Goal: Task Accomplishment & Management: Use online tool/utility

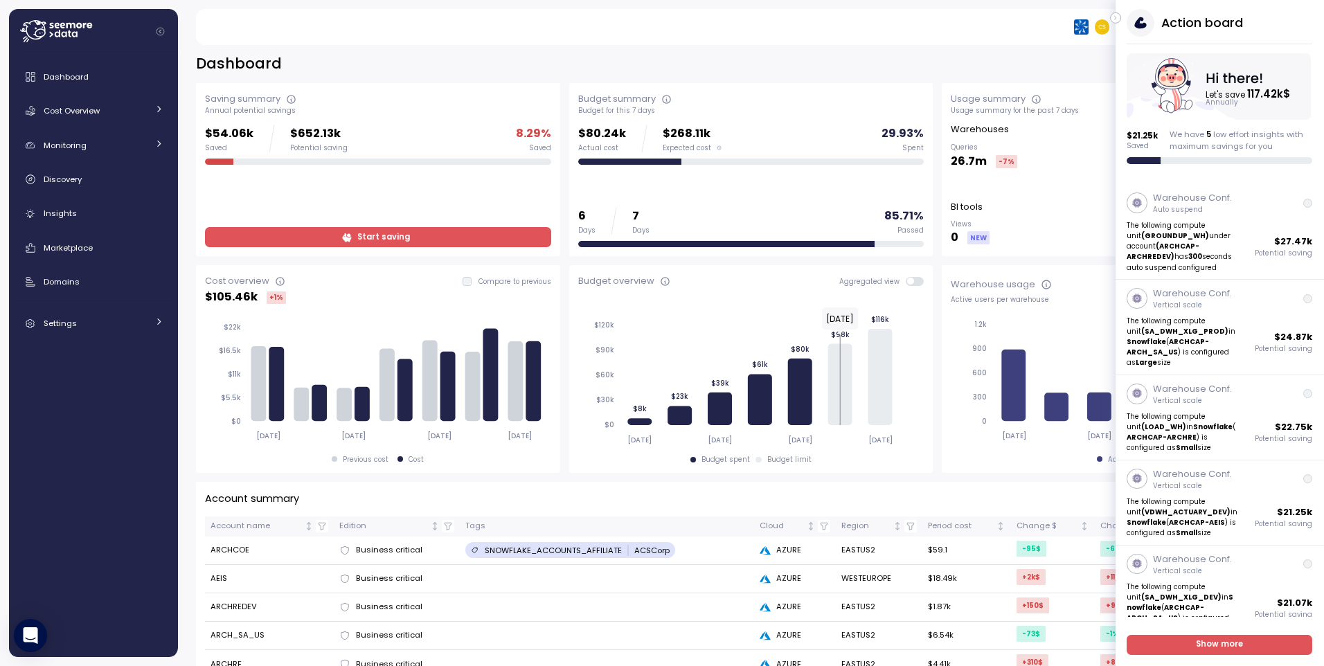
click at [5, 451] on div "Action board Let's save 117.42k $ Annually $ 21.25k Saved We have 5 low effort …" at bounding box center [662, 333] width 1324 height 666
click at [115, 109] on div "Cost Overview" at bounding box center [96, 111] width 104 height 14
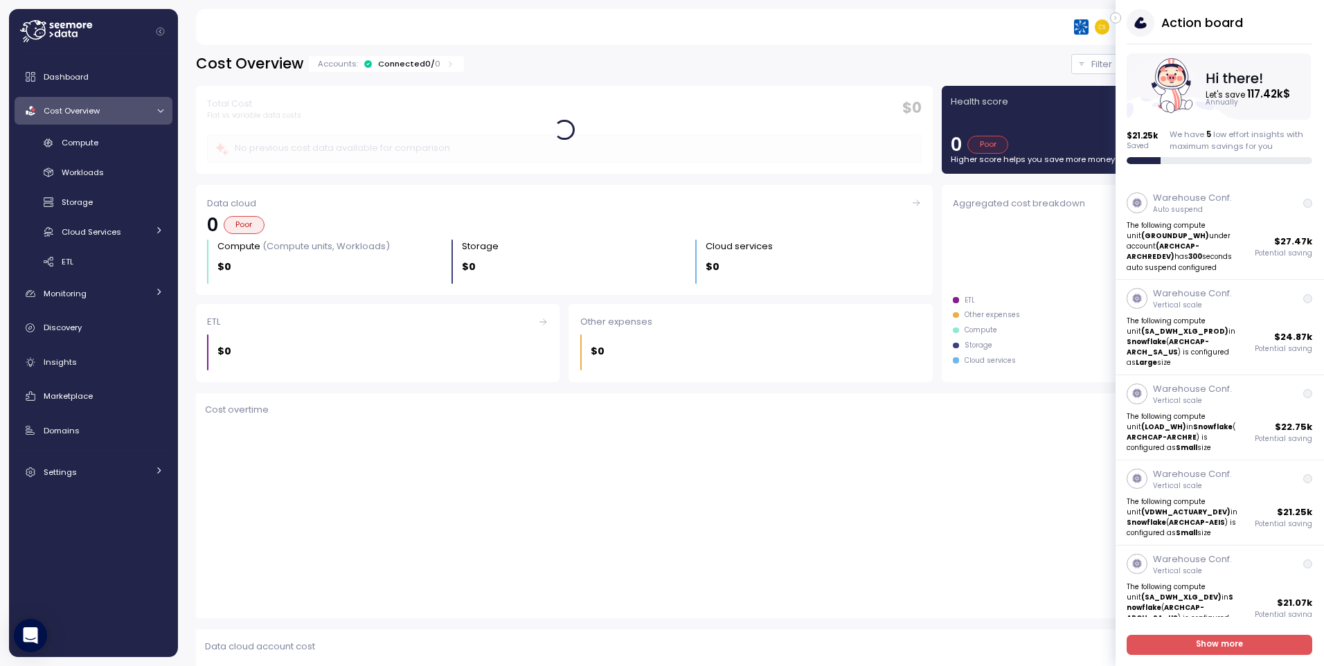
click at [782, 52] on div "**********" at bounding box center [751, 351] width 1146 height 630
click at [1071, 61] on button "Filter" at bounding box center [1110, 64] width 79 height 20
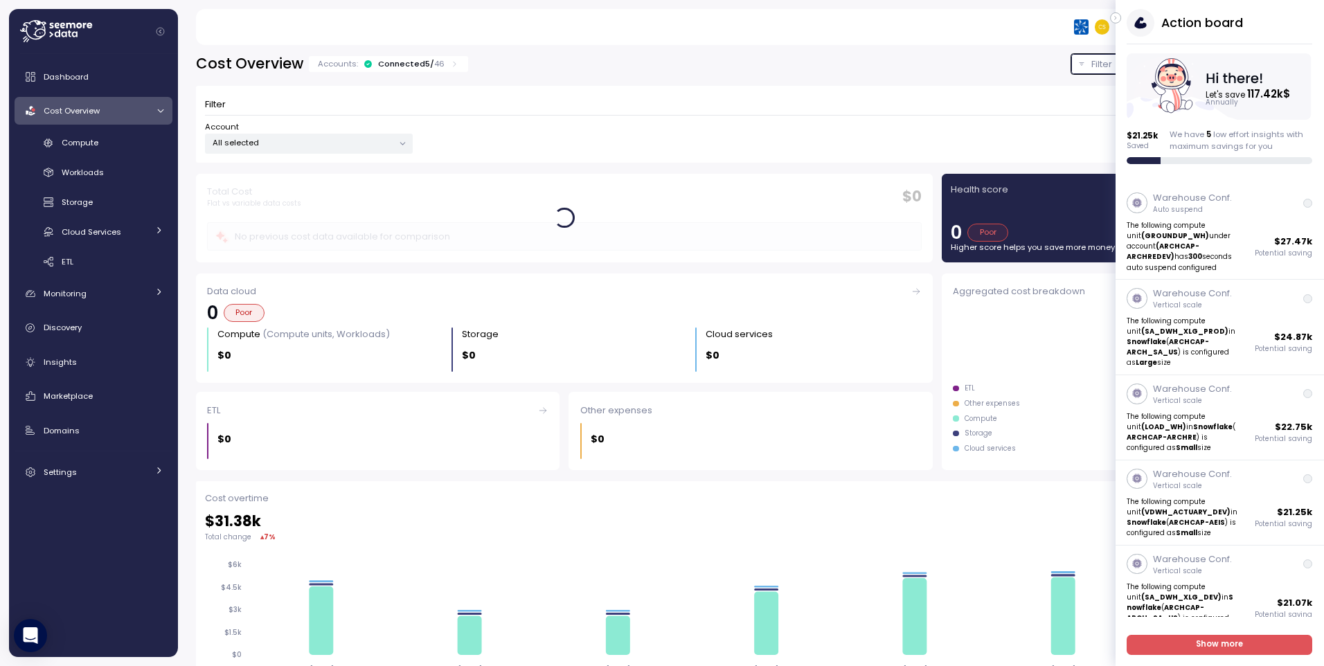
click at [1071, 64] on button "Filter" at bounding box center [1110, 64] width 79 height 20
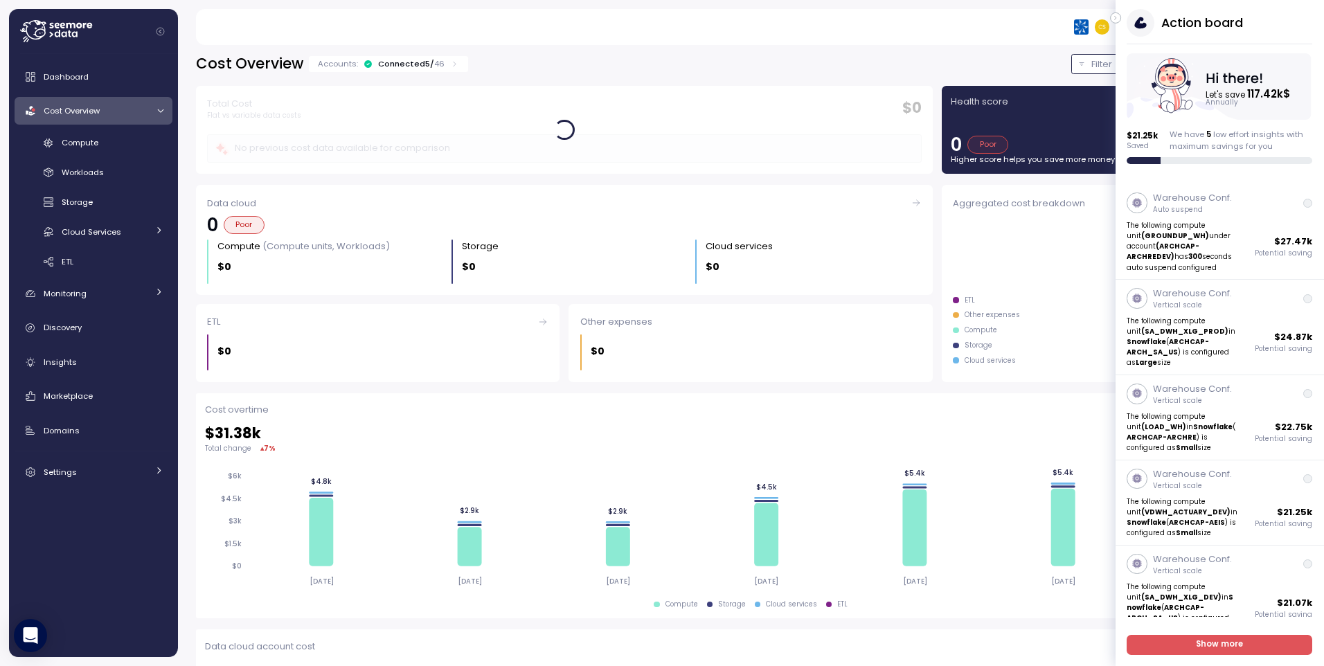
click at [1071, 64] on button "Filter" at bounding box center [1110, 64] width 79 height 20
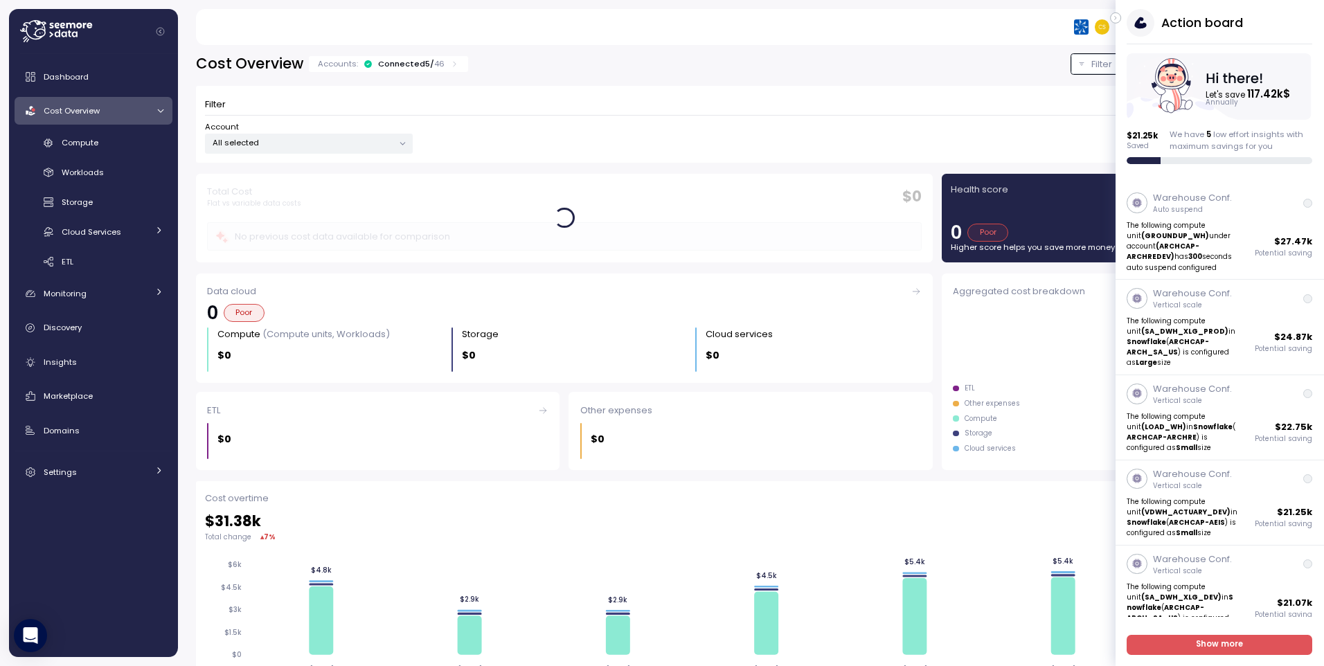
click at [396, 145] on div at bounding box center [402, 143] width 19 height 19
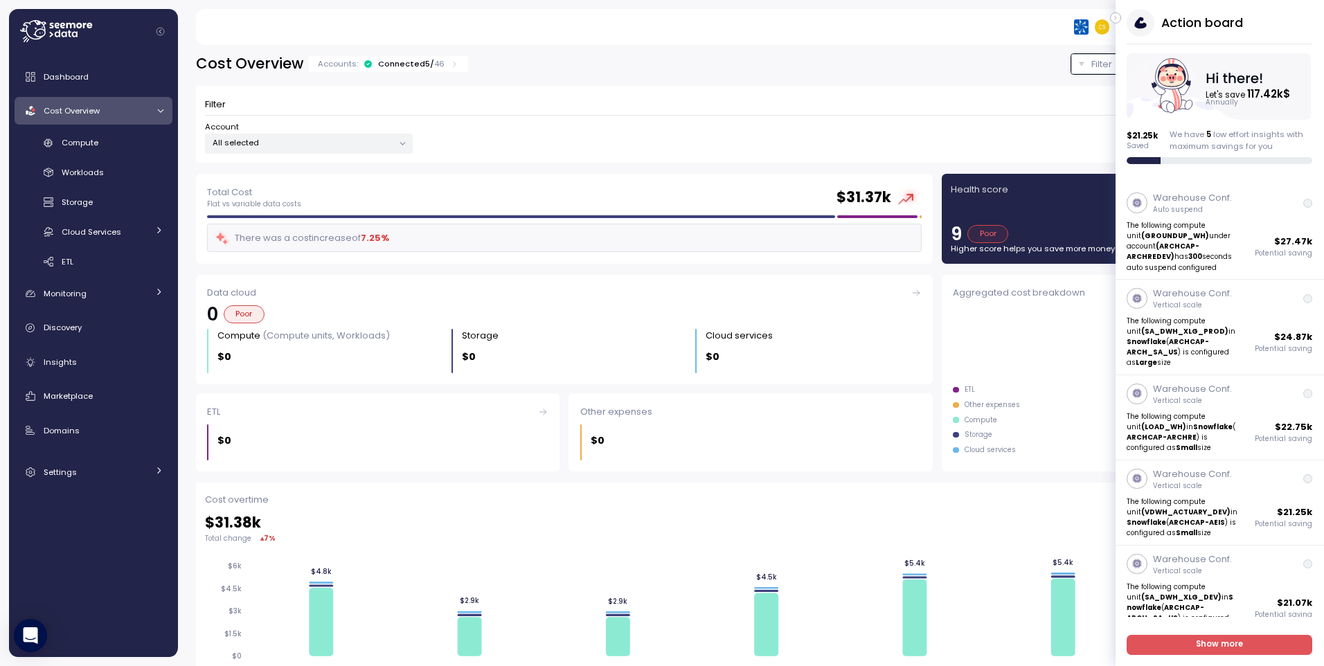
click at [400, 144] on icon at bounding box center [402, 143] width 9 height 9
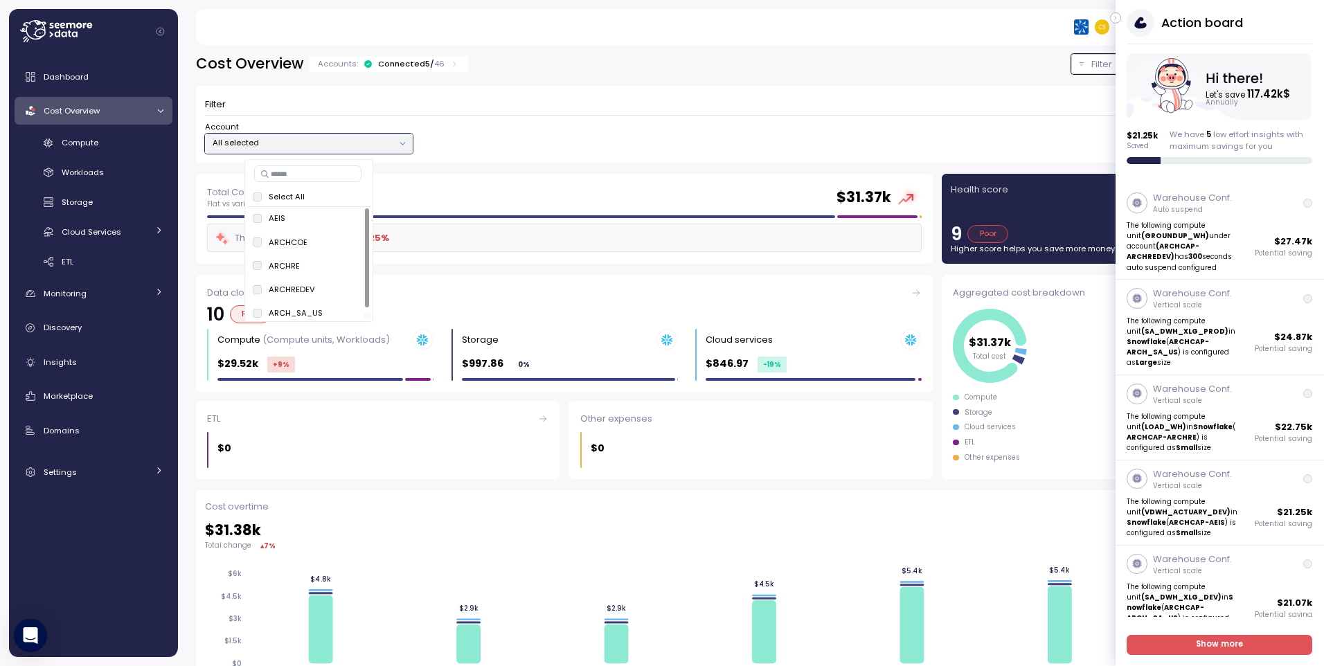
click at [369, 215] on div at bounding box center [367, 258] width 4 height 100
